Goal: Information Seeking & Learning: Learn about a topic

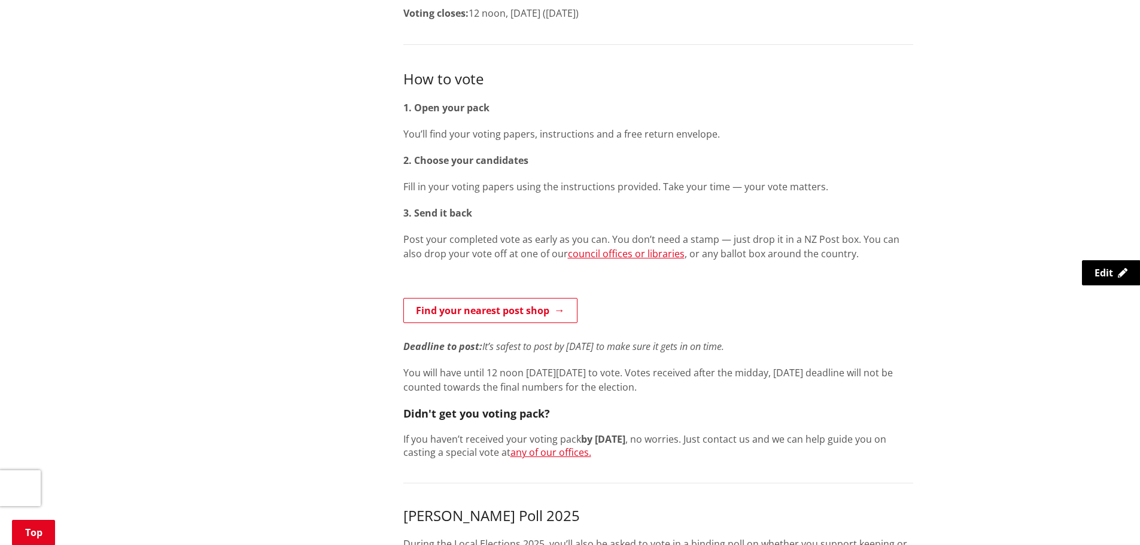
scroll to position [239, 0]
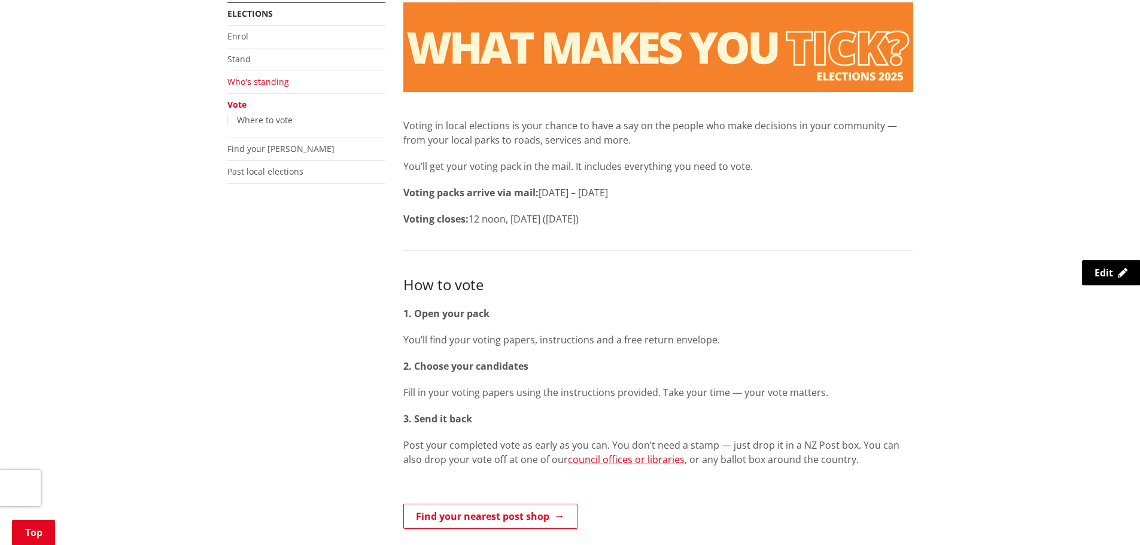
click at [243, 83] on link "Who's standing" at bounding box center [258, 81] width 62 height 11
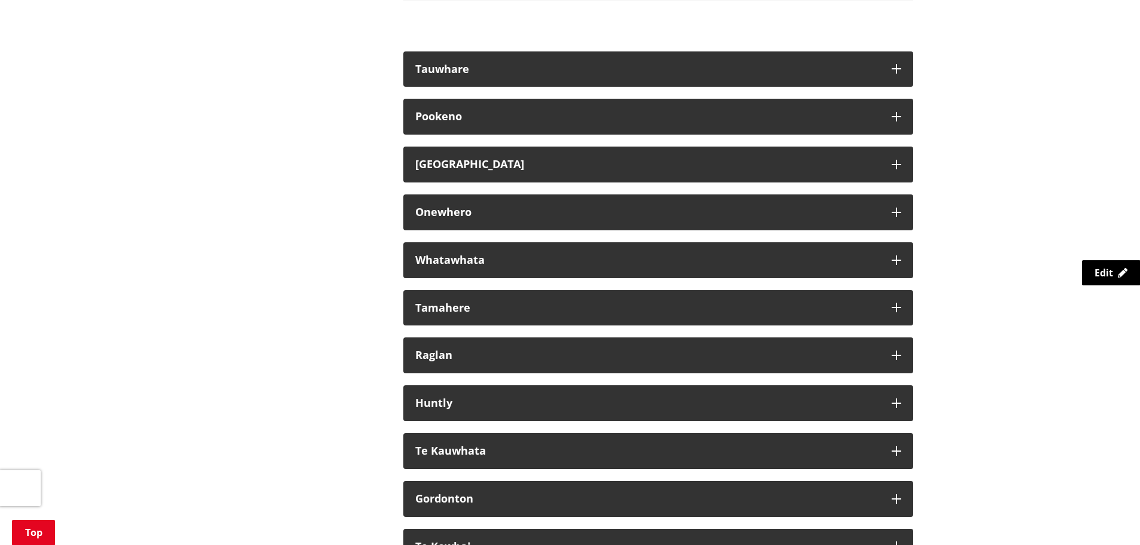
scroll to position [6763, 0]
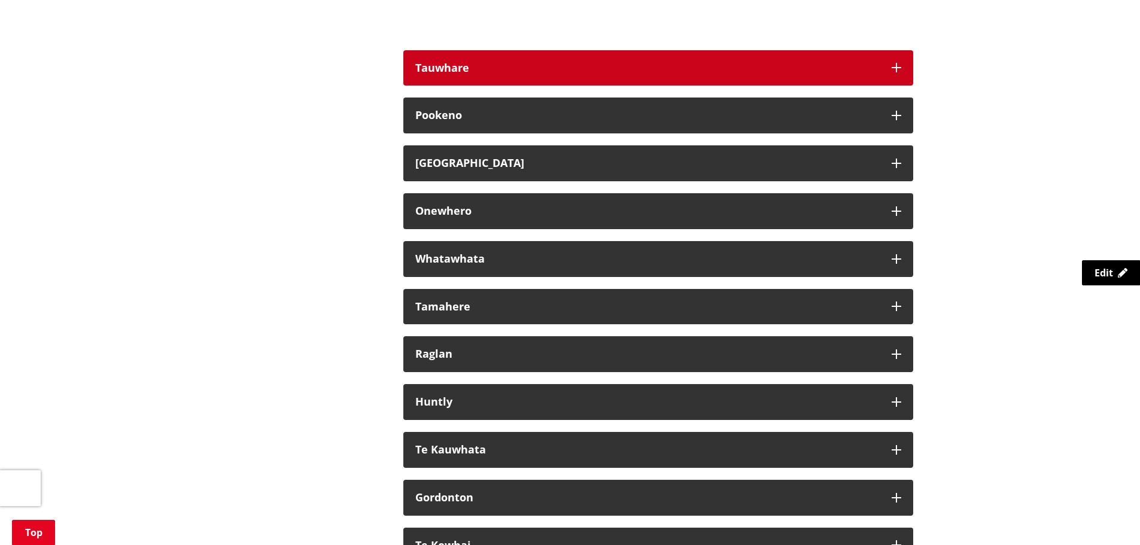
click at [677, 74] on div "Tauwhare" at bounding box center [647, 68] width 464 height 12
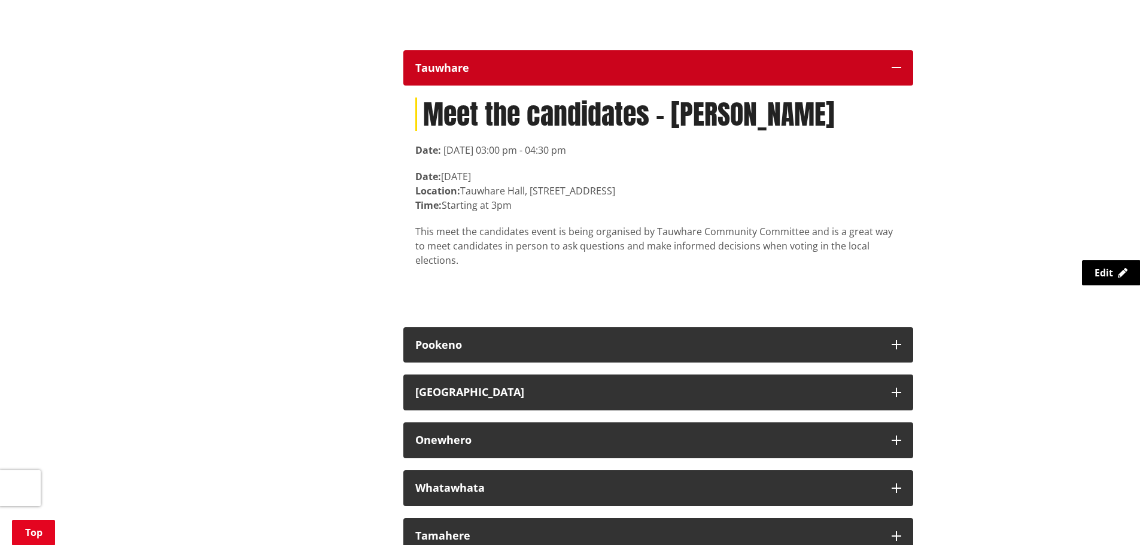
click at [678, 74] on div "Tauwhare" at bounding box center [647, 68] width 464 height 12
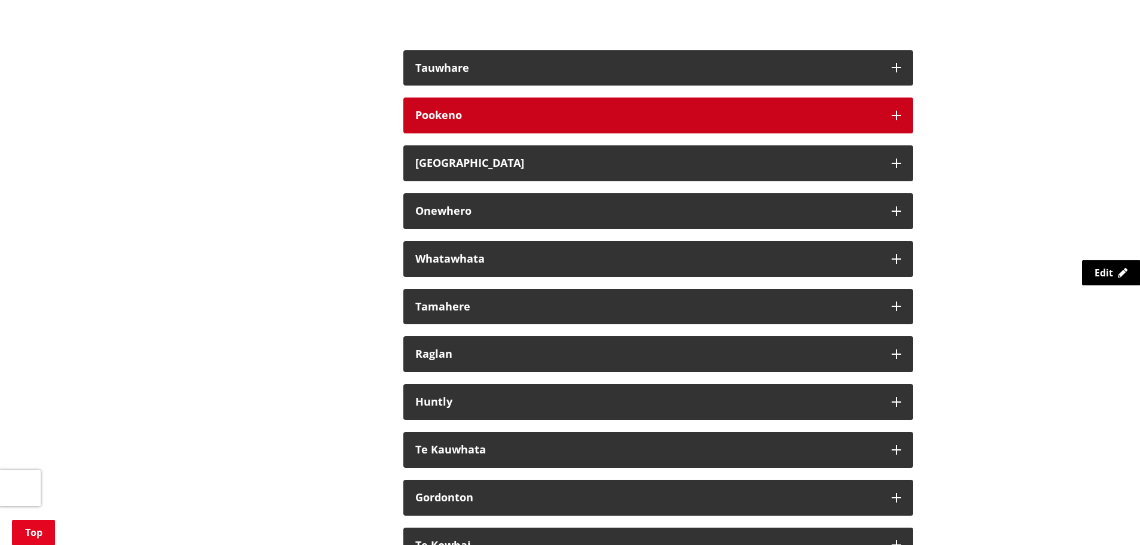
click at [671, 121] on div "Pookeno" at bounding box center [647, 116] width 464 height 12
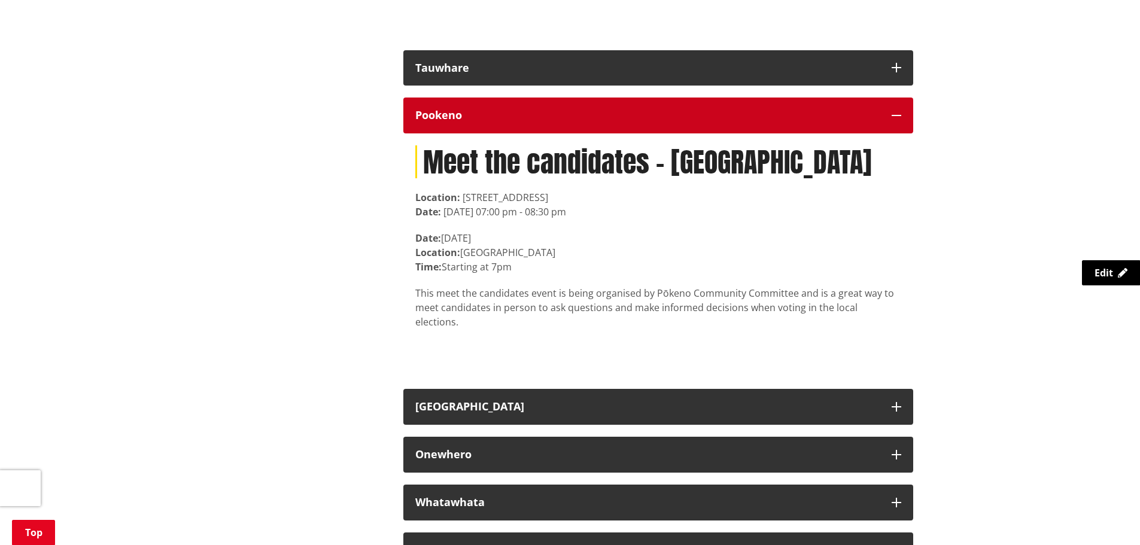
click at [671, 121] on div "Pookeno" at bounding box center [647, 116] width 464 height 12
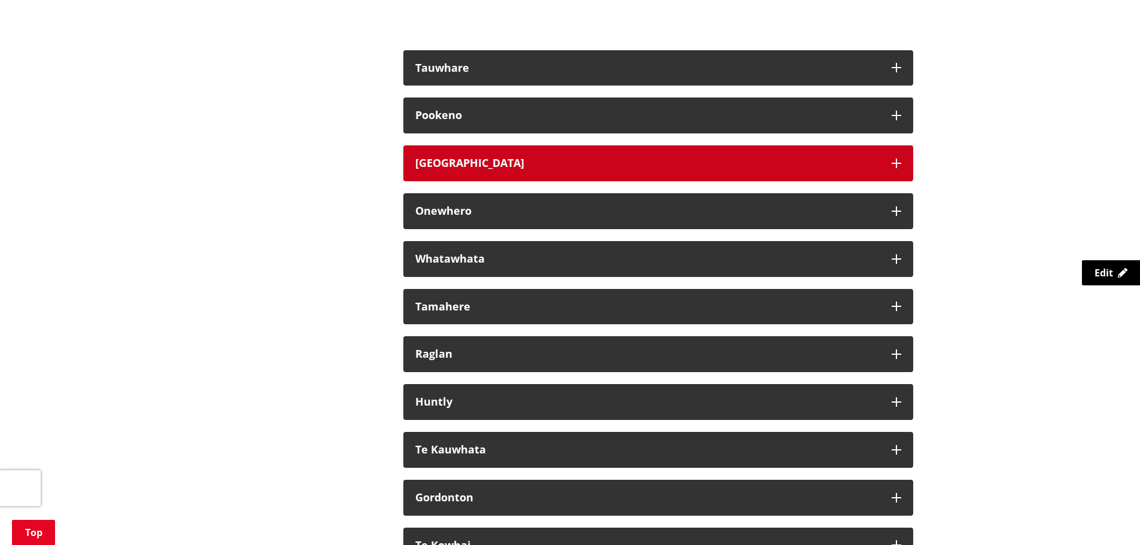
click at [666, 181] on button "[GEOGRAPHIC_DATA]" at bounding box center [658, 163] width 510 height 36
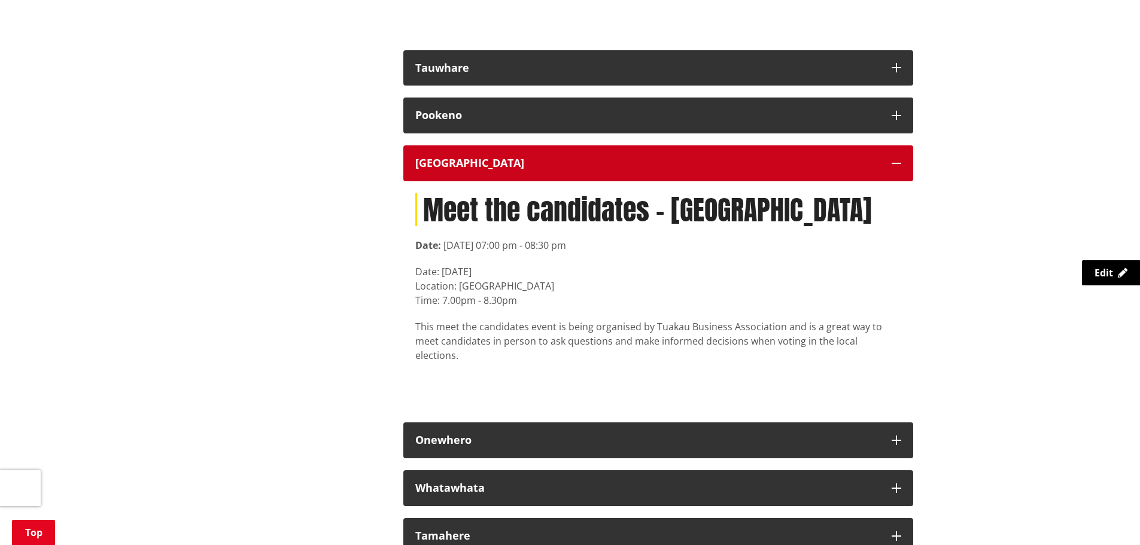
click at [666, 181] on button "[GEOGRAPHIC_DATA]" at bounding box center [658, 163] width 510 height 36
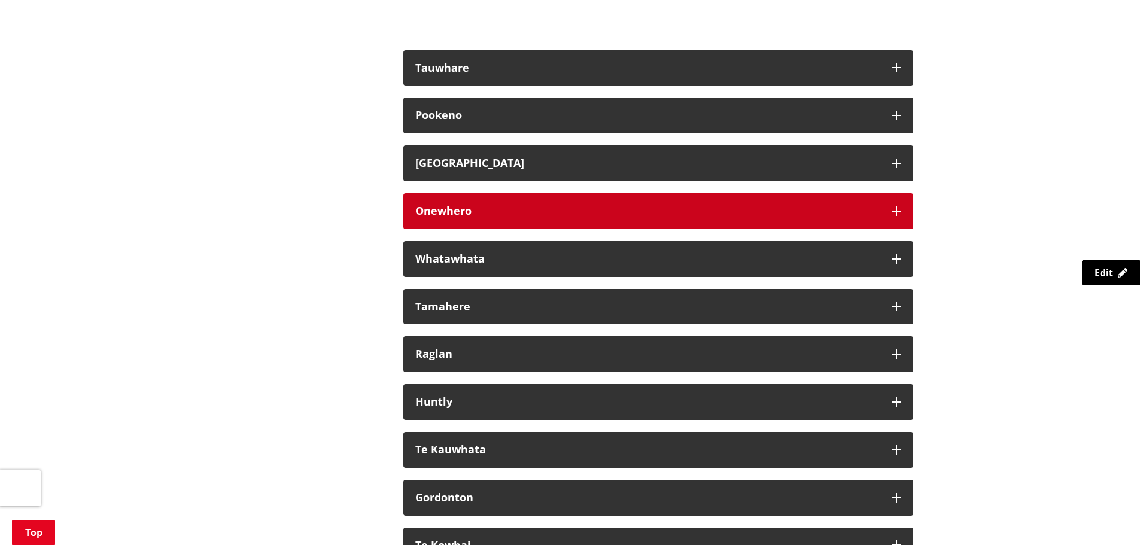
click at [670, 217] on div "Onewhero" at bounding box center [647, 211] width 464 height 12
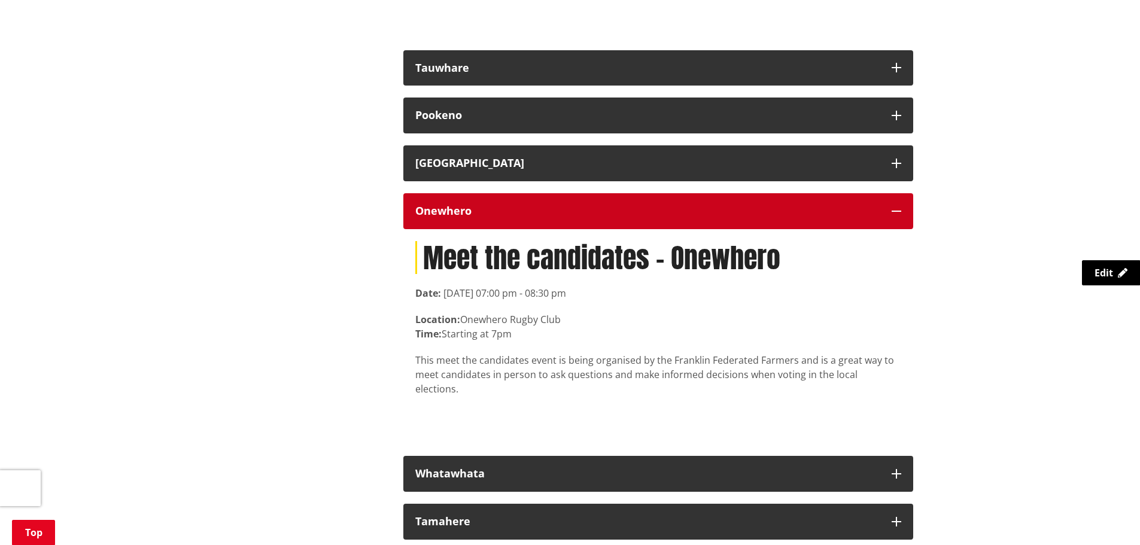
click at [670, 217] on div "Onewhero" at bounding box center [647, 211] width 464 height 12
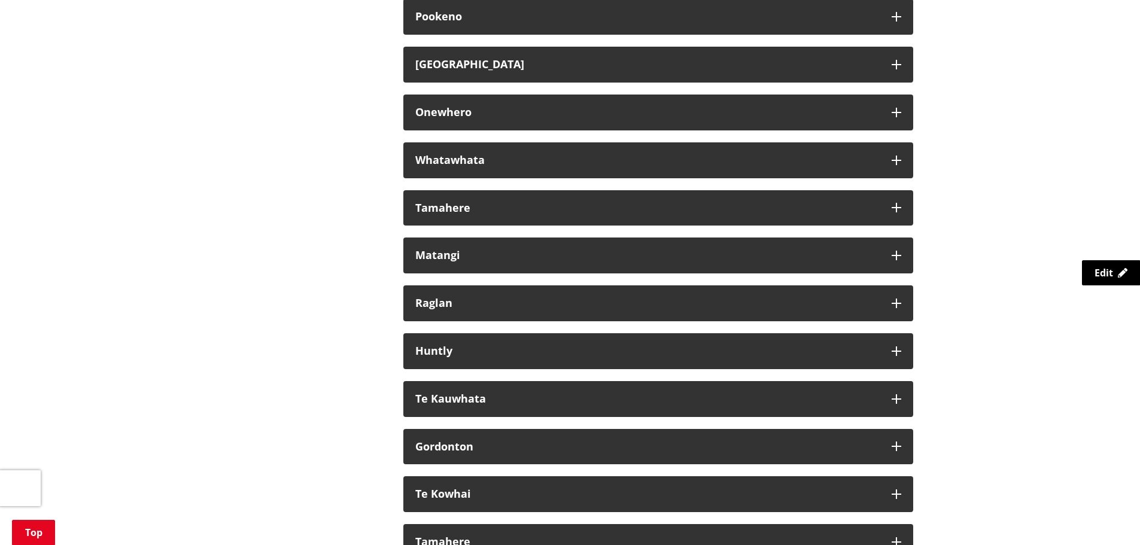
scroll to position [6882, 0]
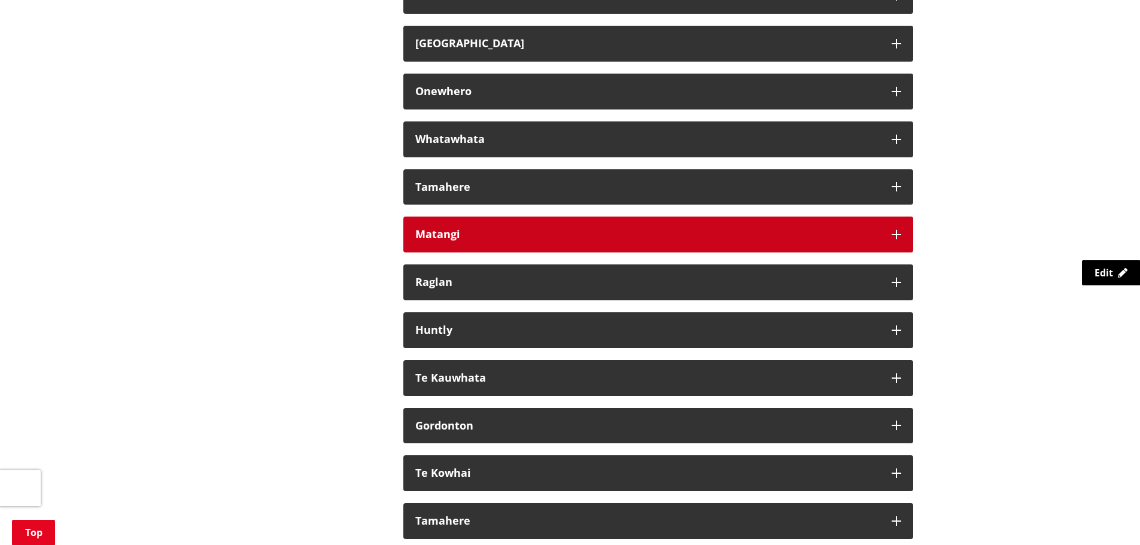
click at [437, 241] on div "Matangi" at bounding box center [647, 235] width 464 height 12
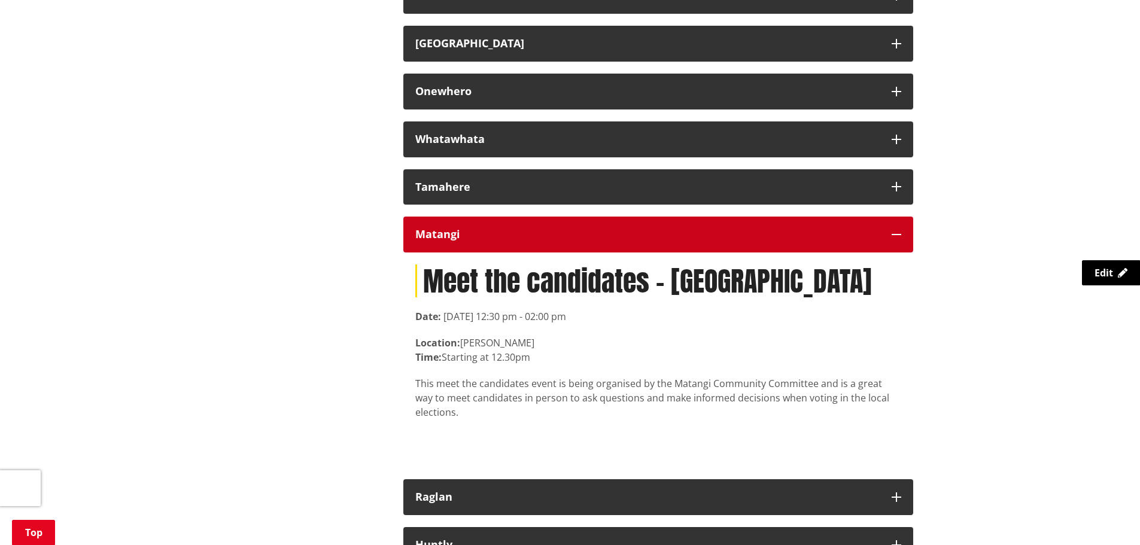
click at [437, 241] on div "Matangi" at bounding box center [647, 235] width 464 height 12
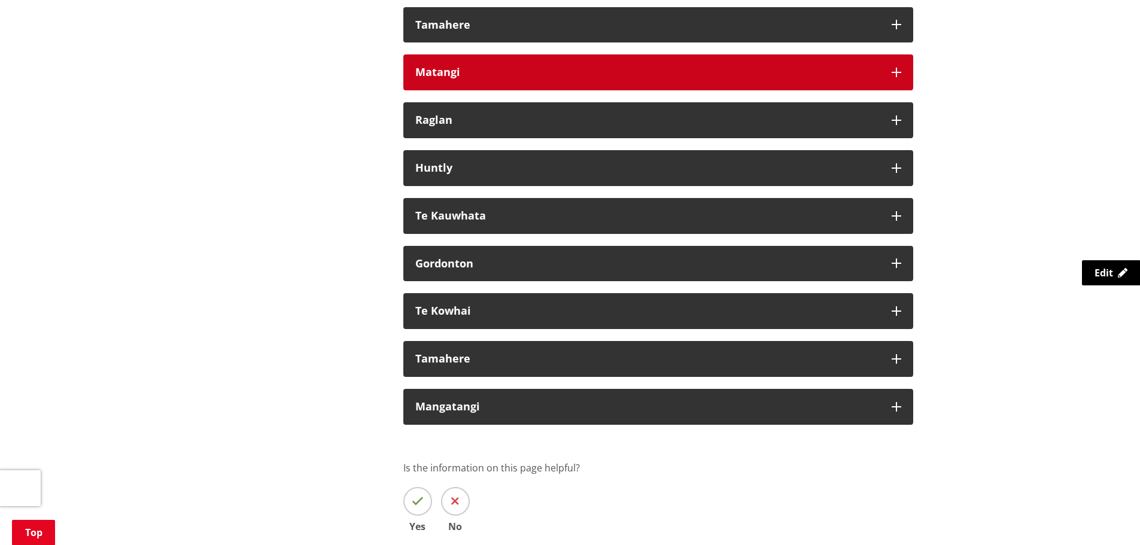
scroll to position [7062, 0]
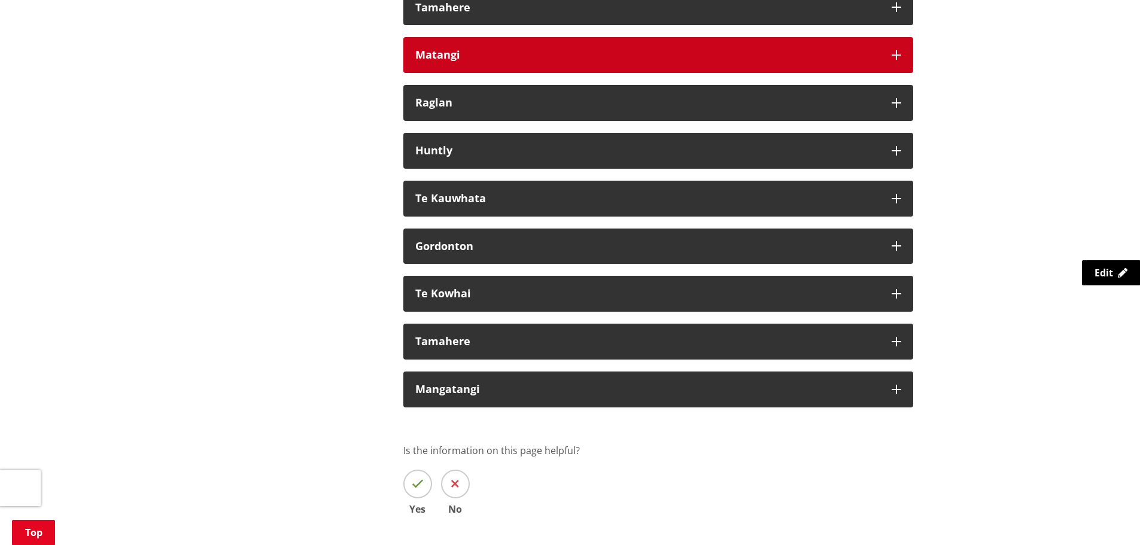
click at [468, 61] on div "Matangi" at bounding box center [647, 55] width 464 height 12
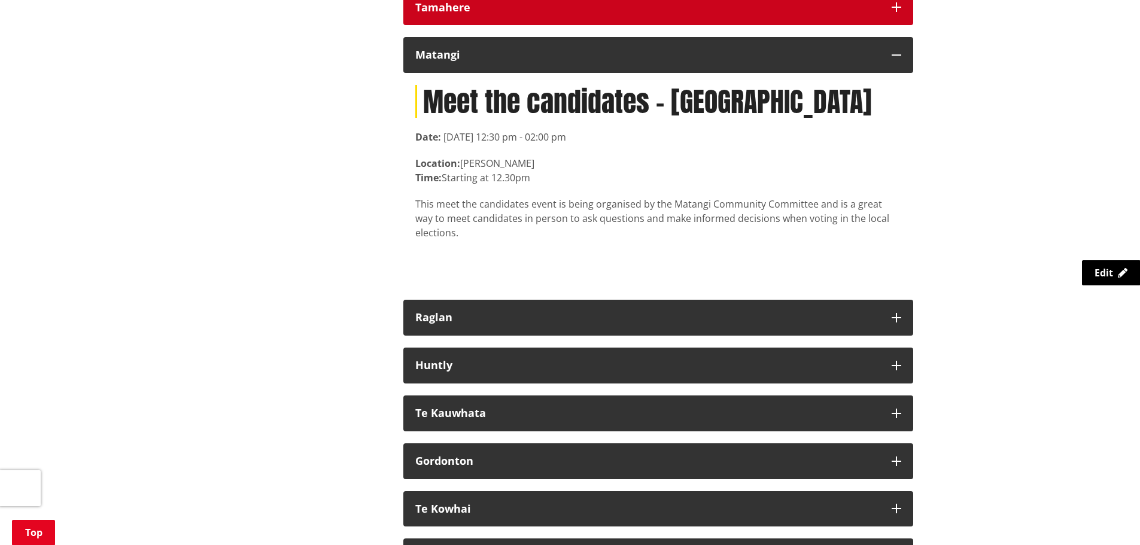
click at [469, 26] on button "Tamahere" at bounding box center [658, 8] width 510 height 36
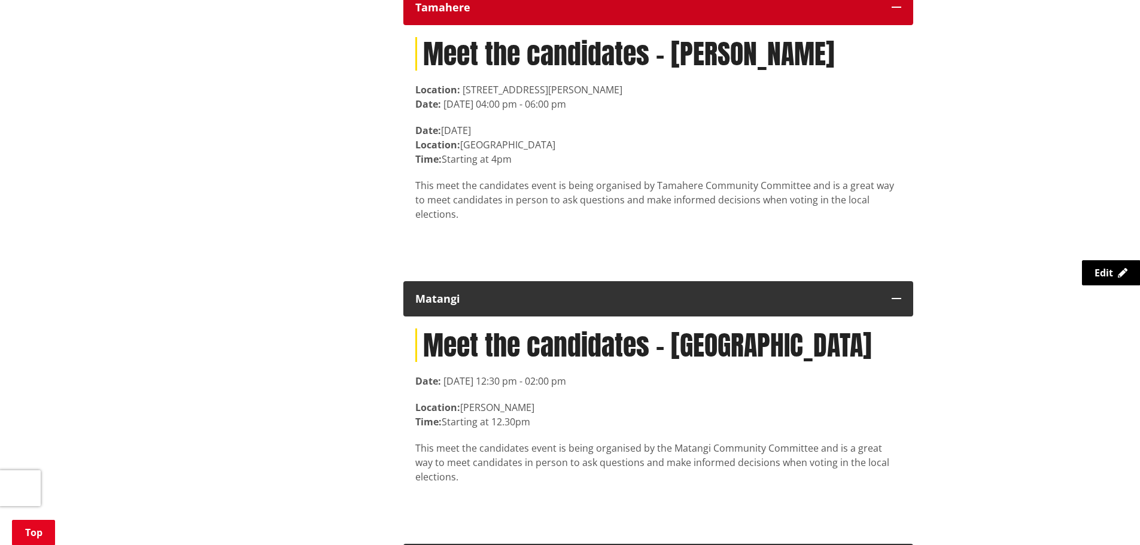
click at [469, 26] on button "Tamahere" at bounding box center [658, 8] width 510 height 36
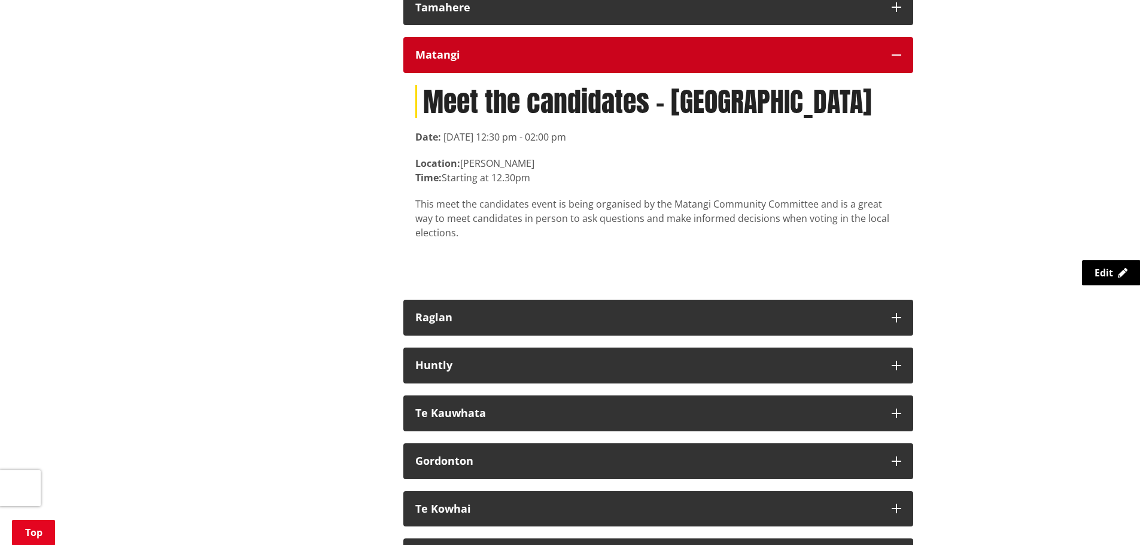
click at [469, 61] on div "Matangi" at bounding box center [647, 55] width 464 height 12
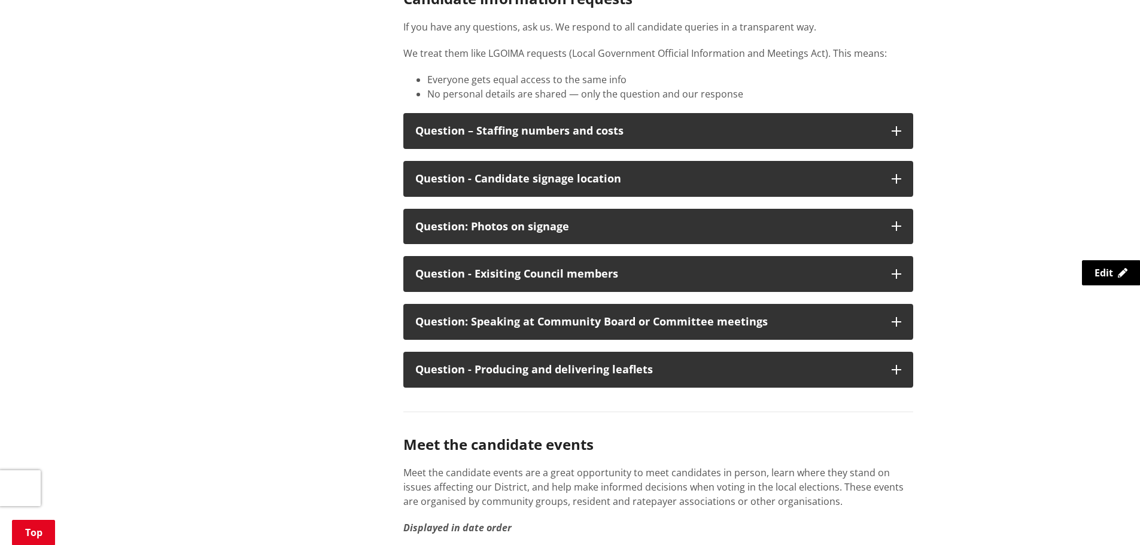
scroll to position [6104, 0]
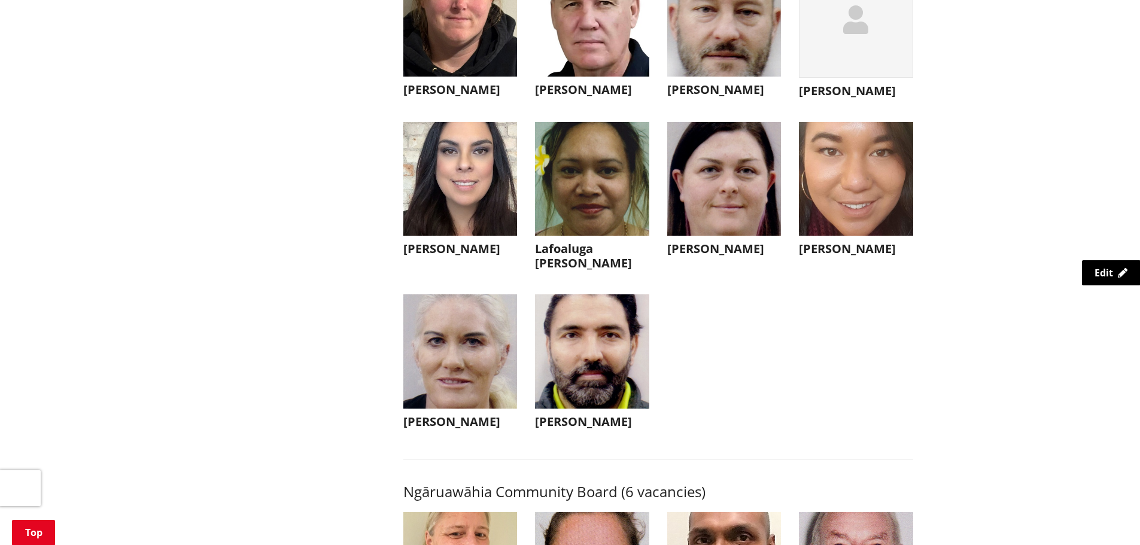
scroll to position [3232, 0]
